Goal: Task Accomplishment & Management: Manage account settings

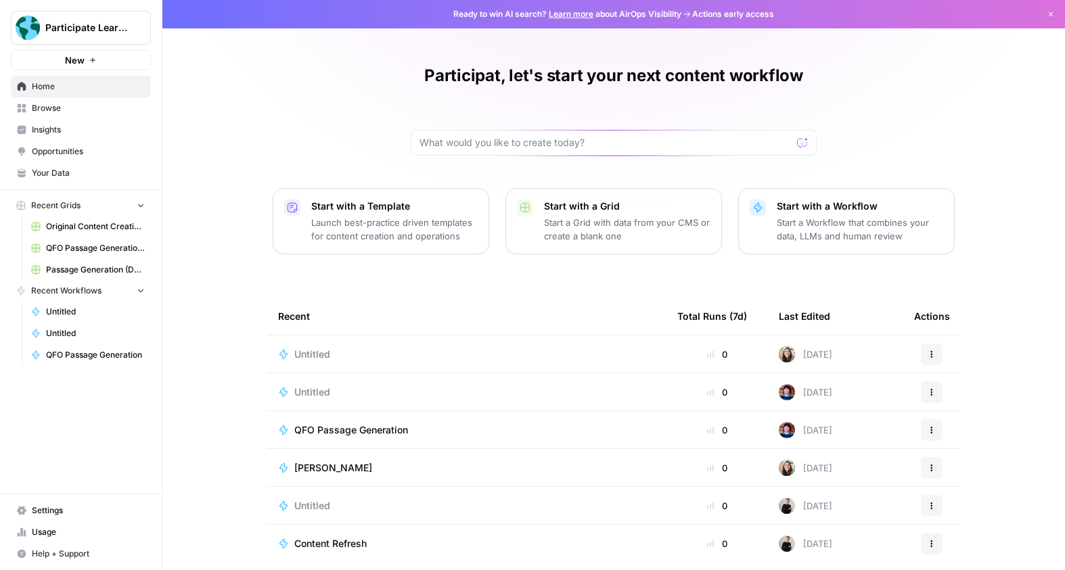
click at [50, 511] on span "Settings" at bounding box center [88, 511] width 113 height 12
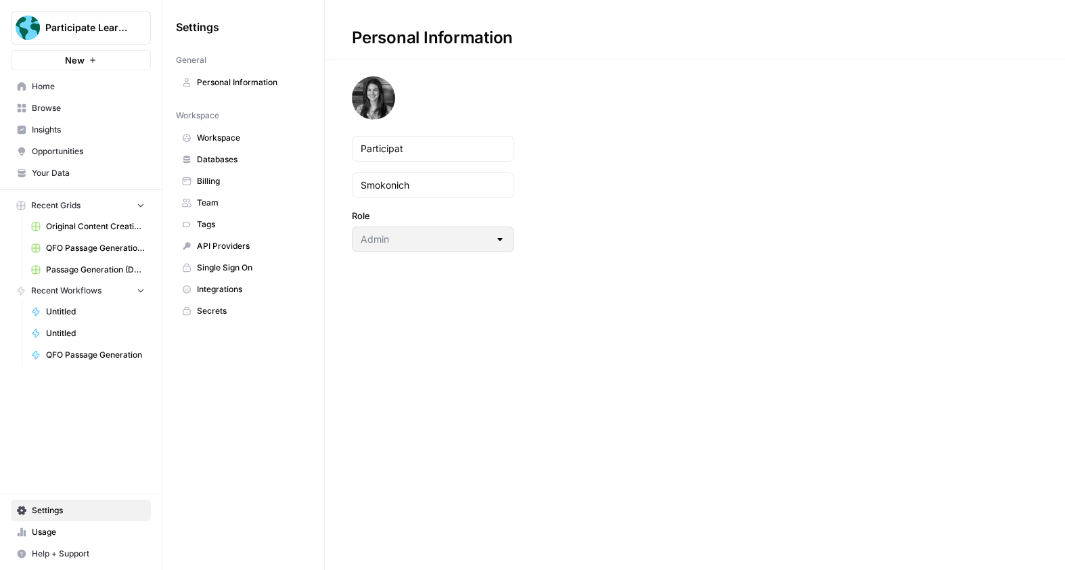
click at [251, 158] on span "Databases" at bounding box center [251, 160] width 108 height 12
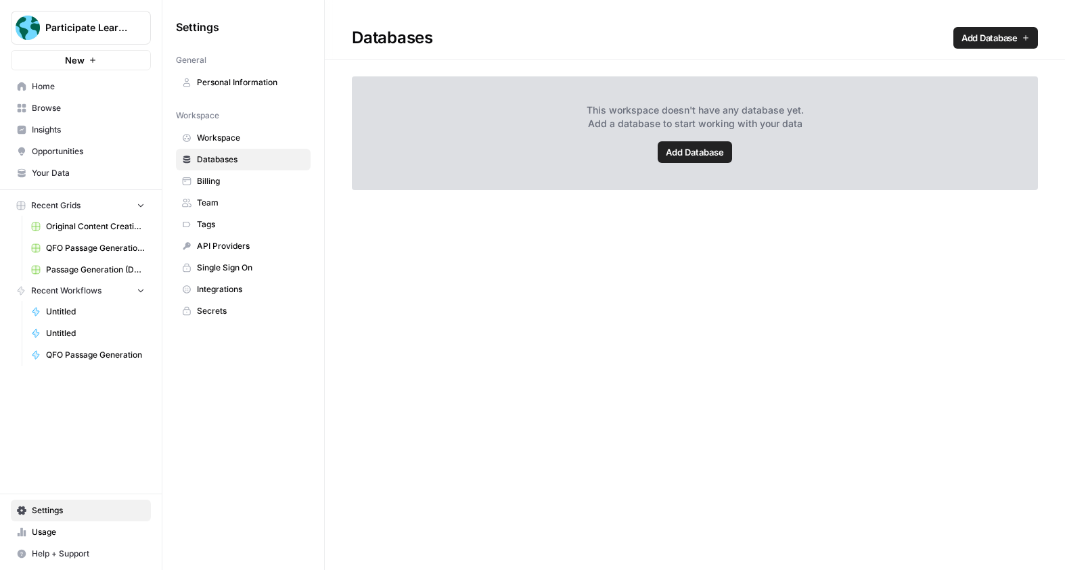
click at [248, 227] on span "Tags" at bounding box center [251, 225] width 108 height 12
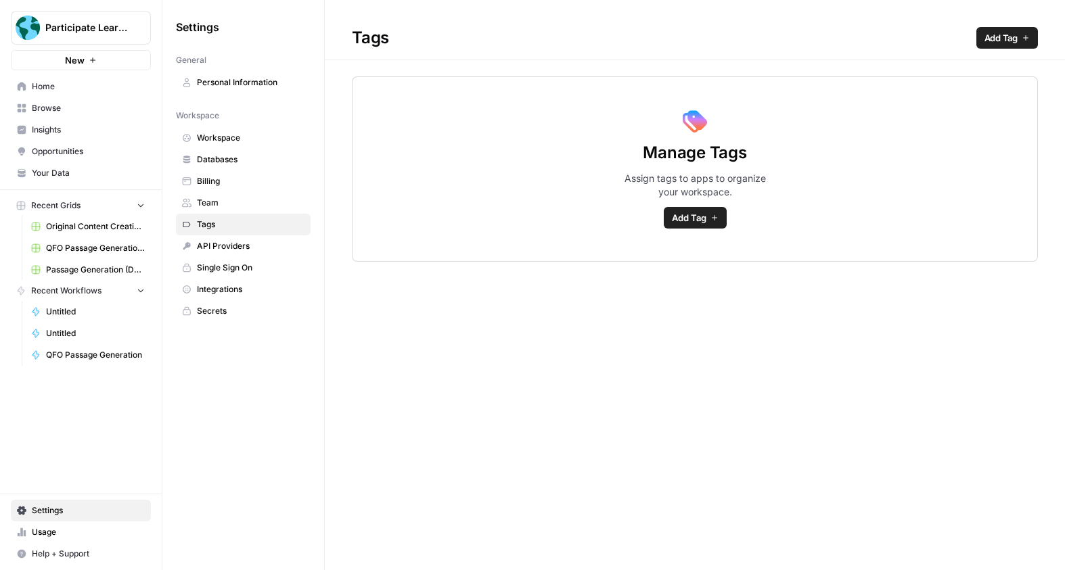
click at [246, 244] on span "API Providers" at bounding box center [251, 246] width 108 height 12
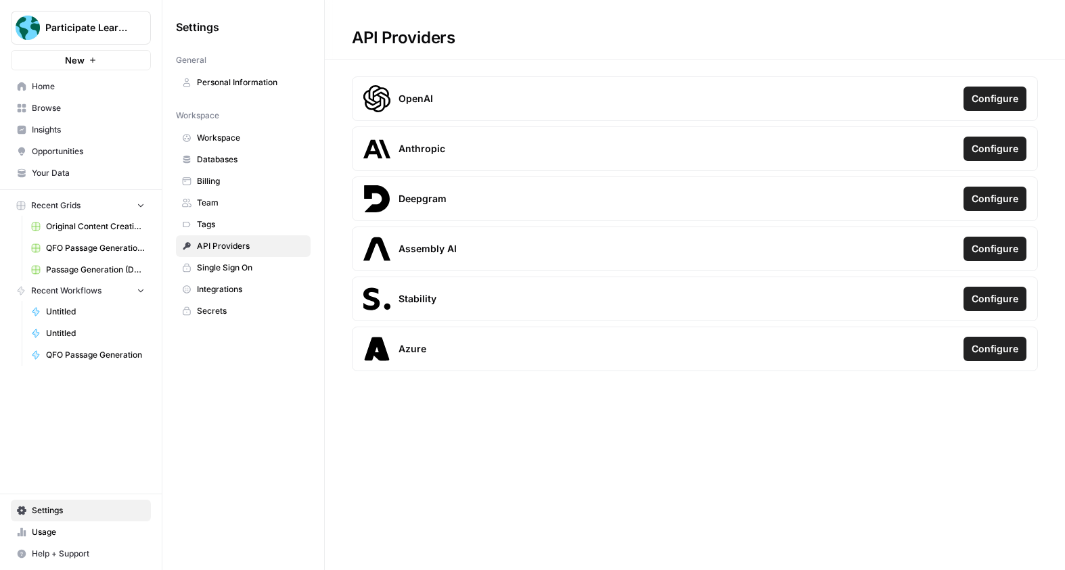
click at [237, 290] on span "Integrations" at bounding box center [251, 289] width 108 height 12
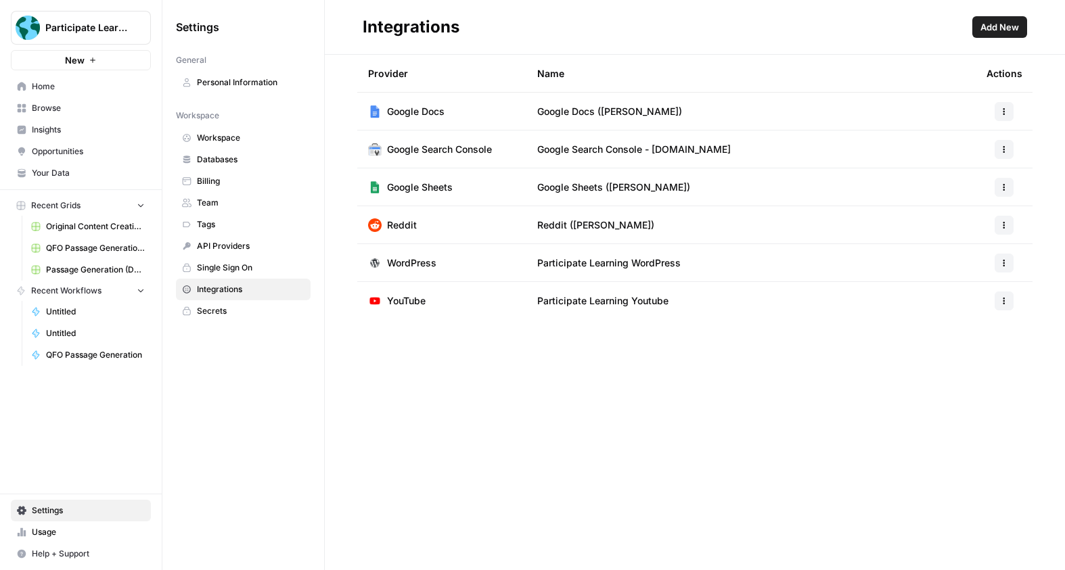
click at [679, 426] on div "Provider Name Actions Google Docs Google Docs ([PERSON_NAME]) Google Search Con…" at bounding box center [695, 313] width 740 height 516
click at [1013, 28] on span "Add New" at bounding box center [999, 27] width 39 height 14
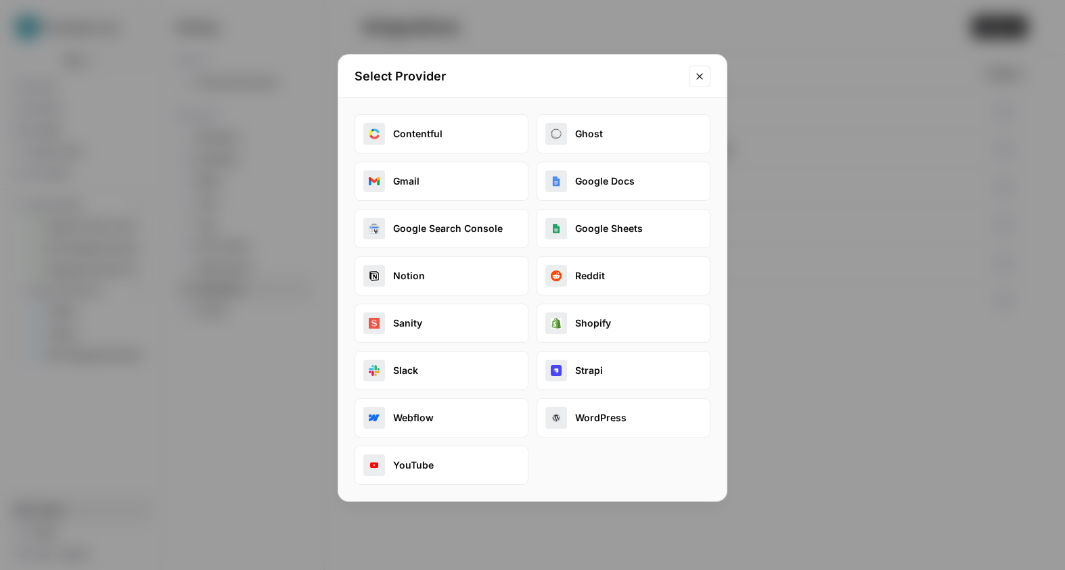
click at [468, 433] on button "Webflow" at bounding box center [442, 418] width 174 height 39
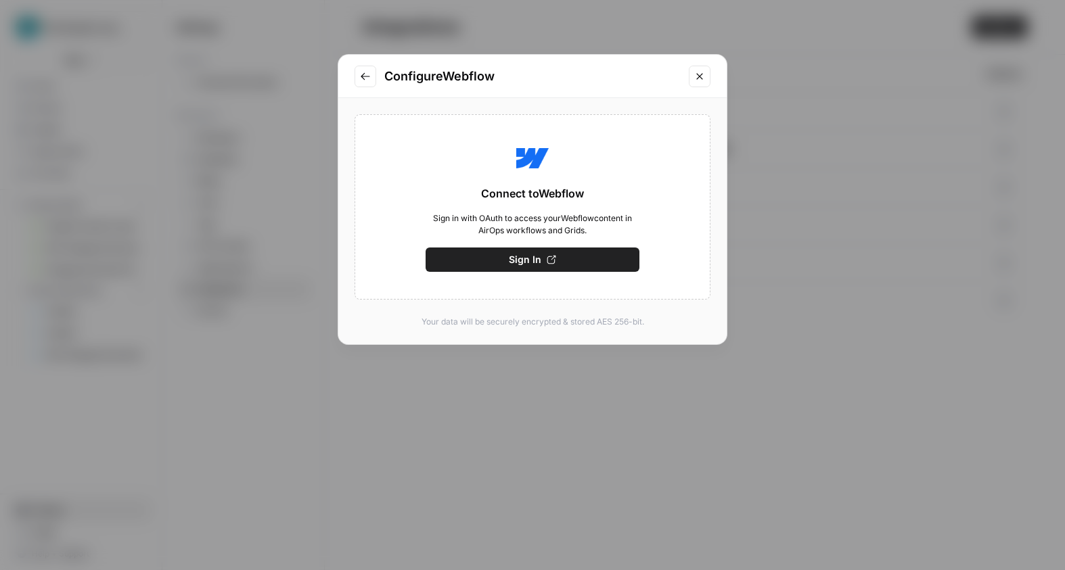
click at [704, 78] on icon "Close modal" at bounding box center [699, 76] width 11 height 11
